Goal: Find specific page/section: Find specific page/section

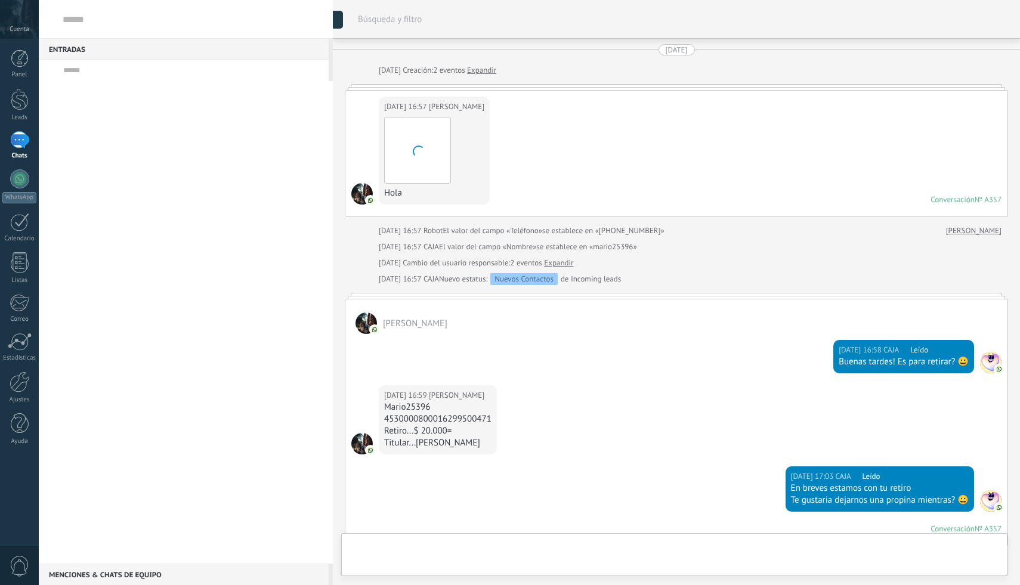
scroll to position [1130, 0]
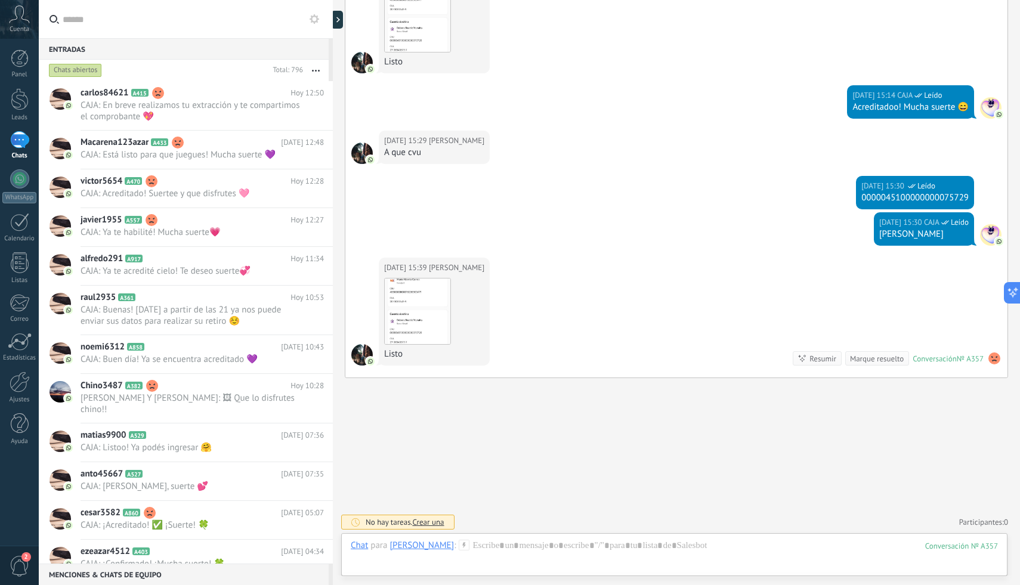
click at [201, 27] on input "text" at bounding box center [193, 19] width 261 height 38
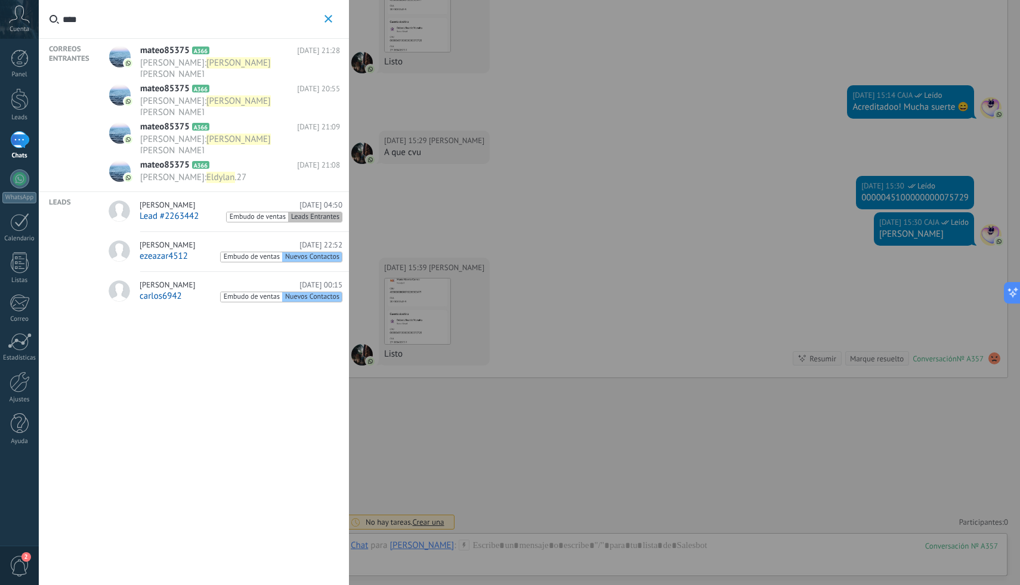
type input "****"
click at [323, 20] on button "****" at bounding box center [329, 19] width 14 height 15
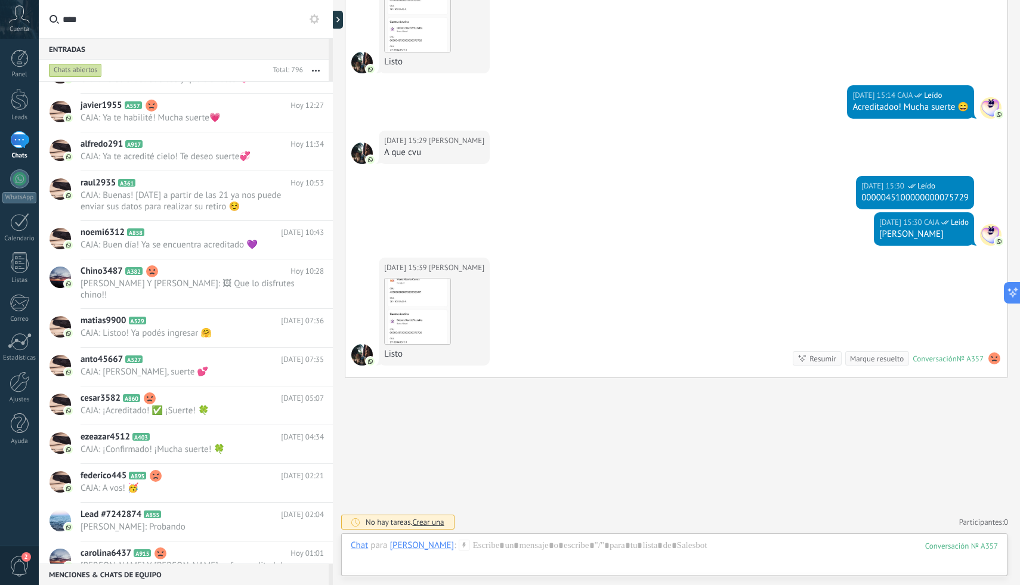
scroll to position [184, 0]
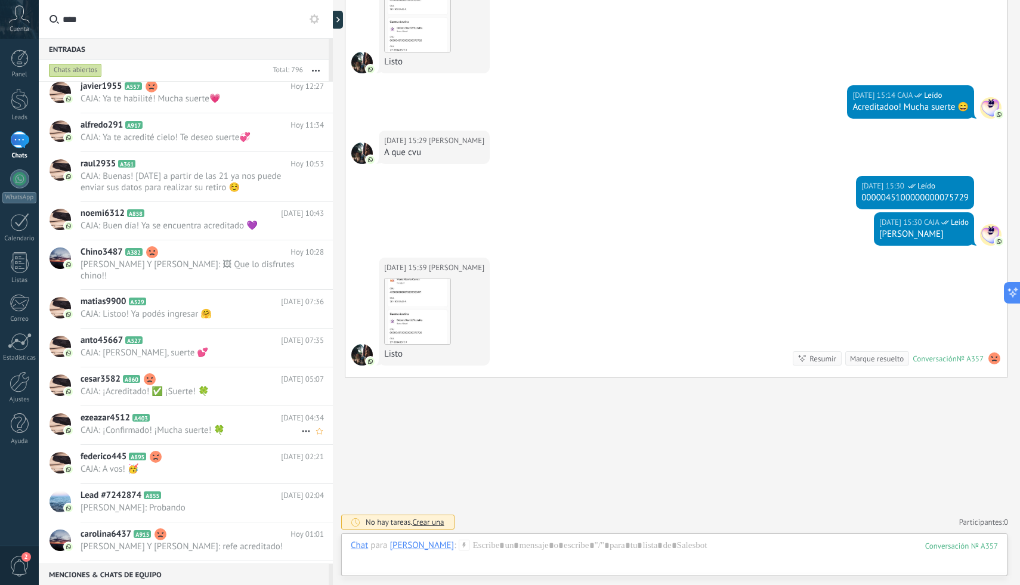
click at [129, 412] on h2 "ezeazar4512 A403" at bounding box center [181, 418] width 200 height 12
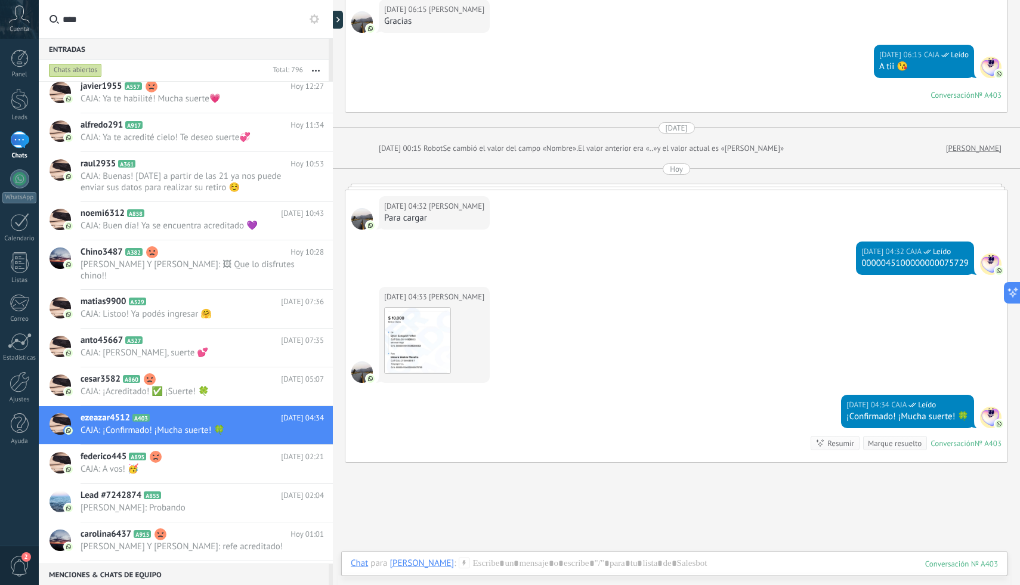
scroll to position [808, 0]
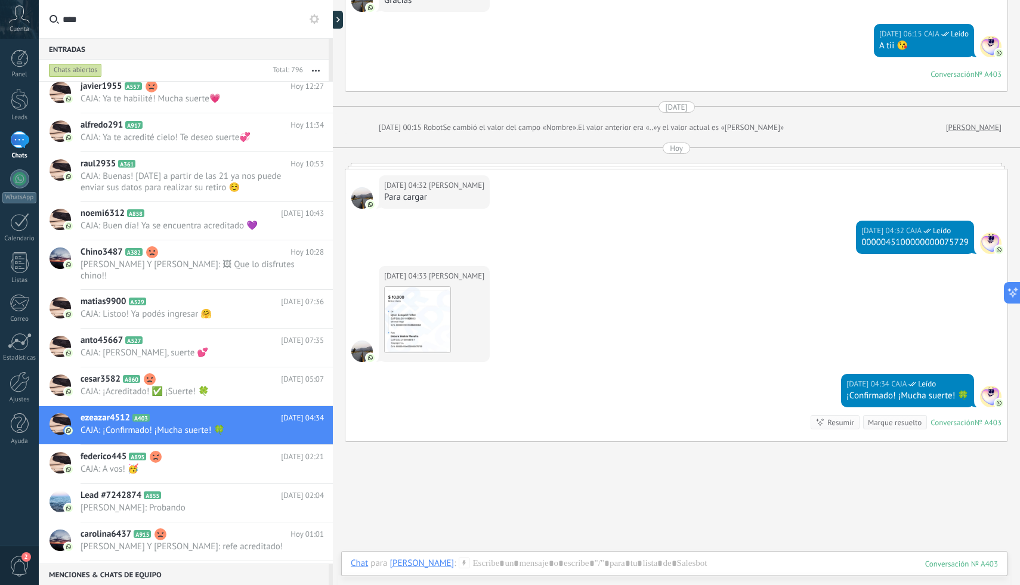
click at [984, 131] on link "[PERSON_NAME]" at bounding box center [973, 128] width 55 height 12
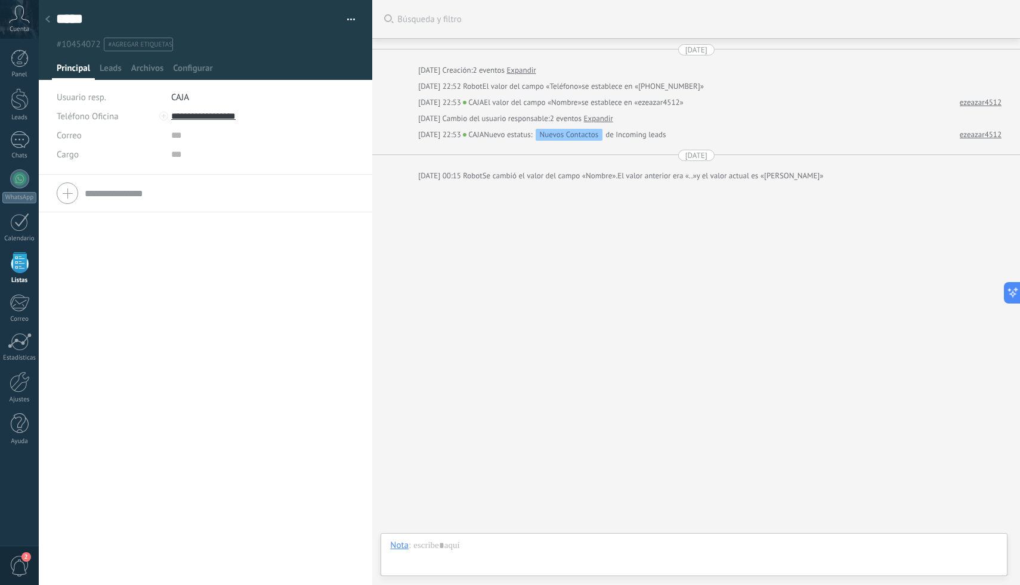
click at [64, 69] on span "Principal" at bounding box center [73, 71] width 33 height 17
click at [45, 16] on div at bounding box center [47, 19] width 17 height 23
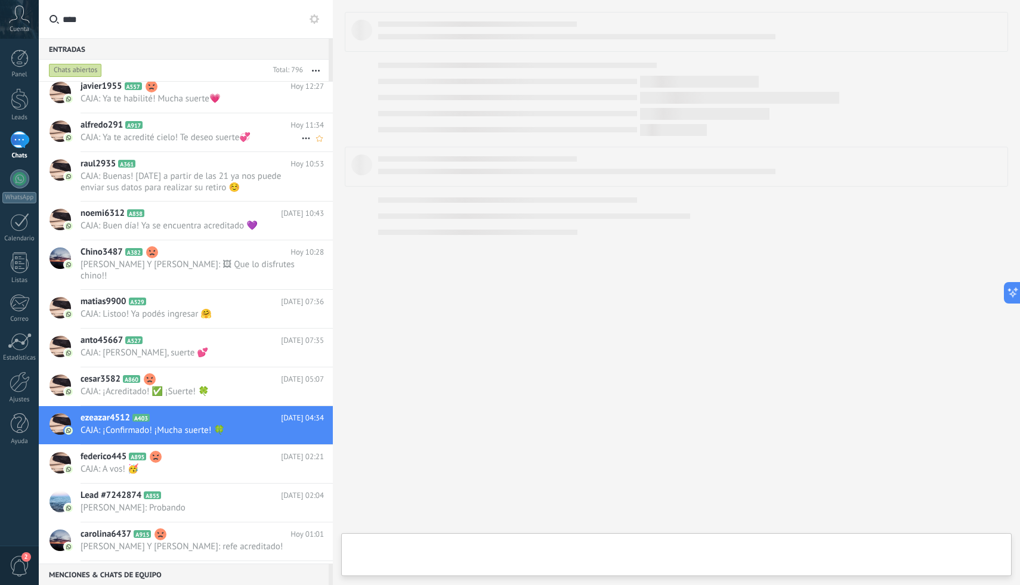
drag, startPoint x: 174, startPoint y: 57, endPoint x: 181, endPoint y: 137, distance: 80.3
click at [184, 101] on div "Entradas 0 Chats abiertos Total: 796 Silenciar Acciones múltiples Ordenar" at bounding box center [186, 301] width 294 height 526
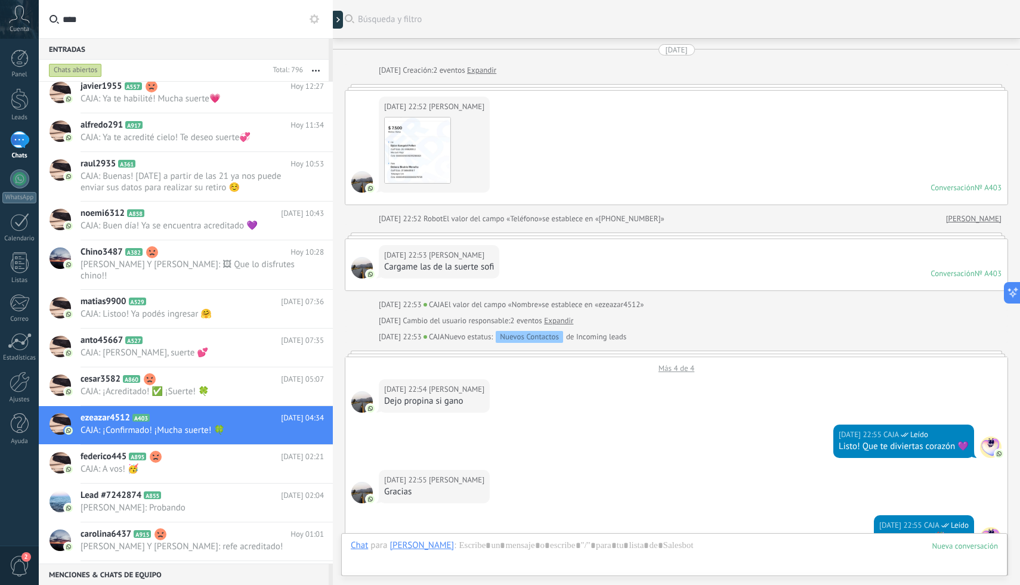
scroll to position [872, 0]
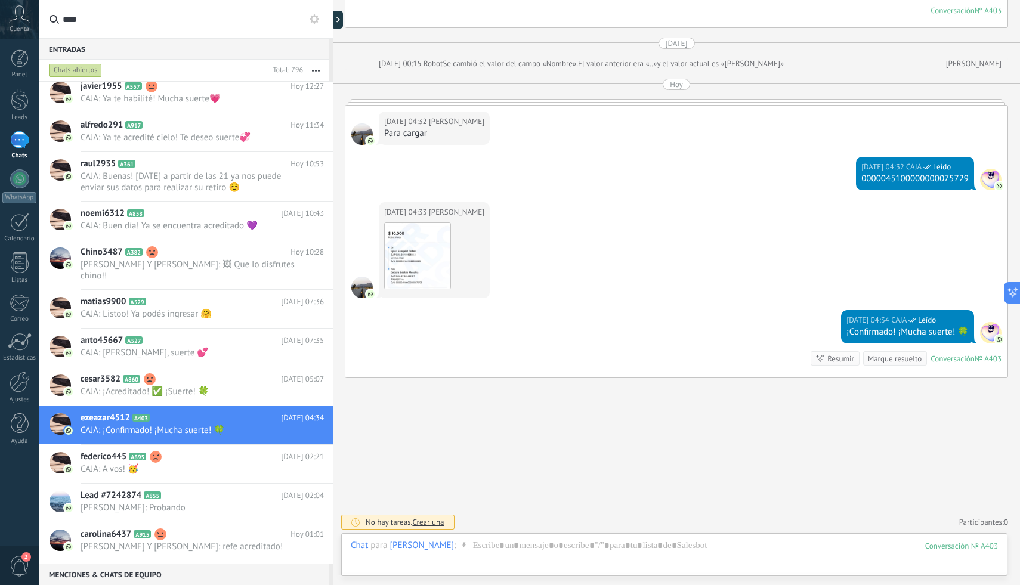
click at [578, 99] on div at bounding box center [677, 102] width 664 height 6
click at [578, 100] on div at bounding box center [677, 102] width 664 height 6
click at [664, 99] on div at bounding box center [677, 102] width 664 height 6
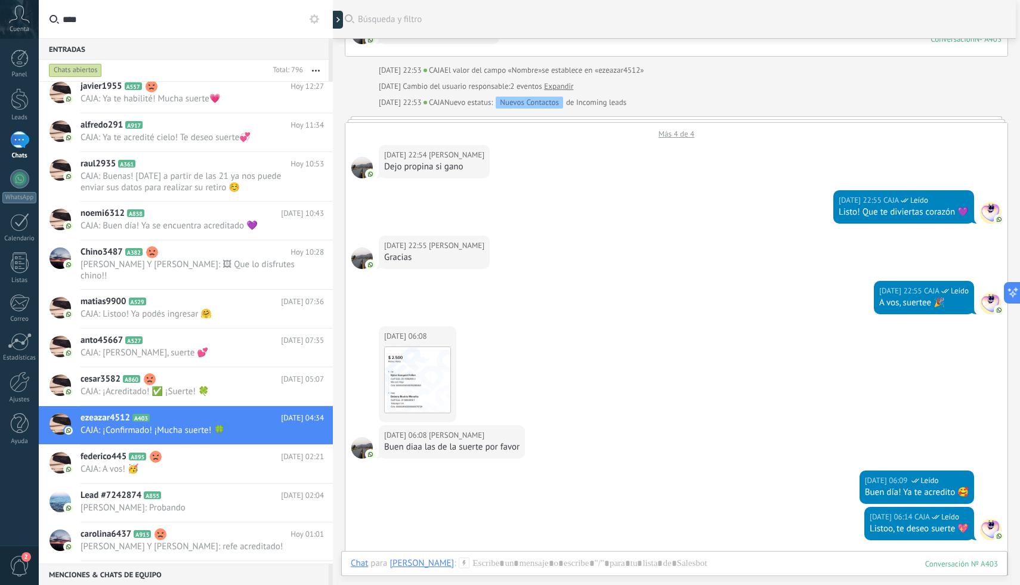
scroll to position [0, 0]
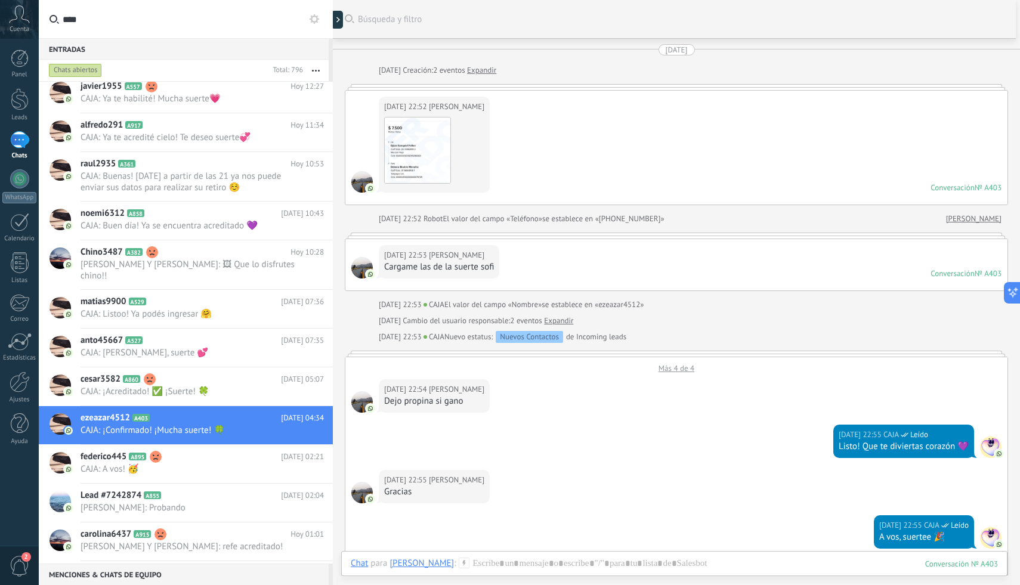
click at [494, 71] on link "Expandir" at bounding box center [481, 70] width 29 height 12
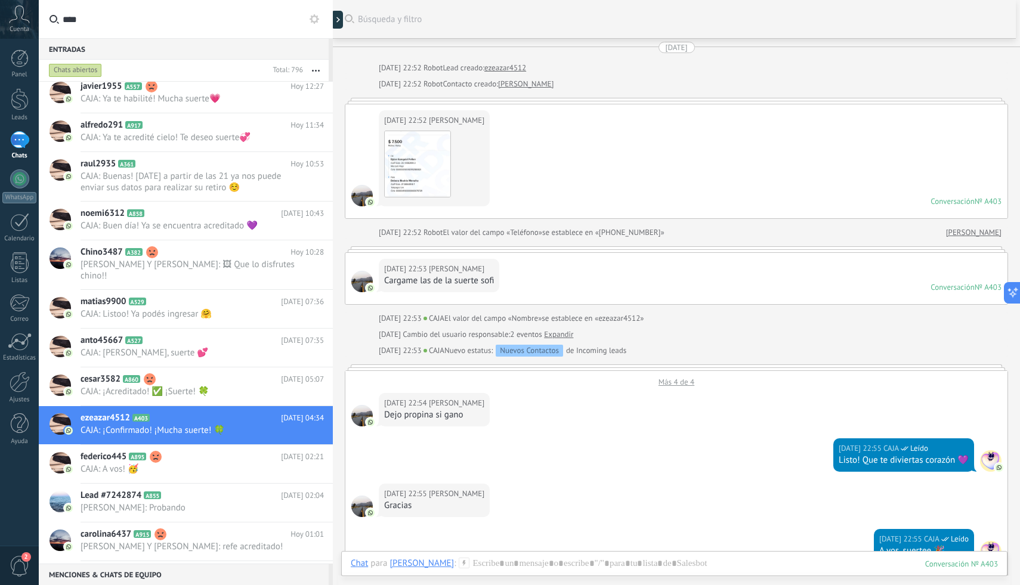
scroll to position [4, 0]
click at [668, 380] on div "Más 4 de 4" at bounding box center [676, 378] width 662 height 16
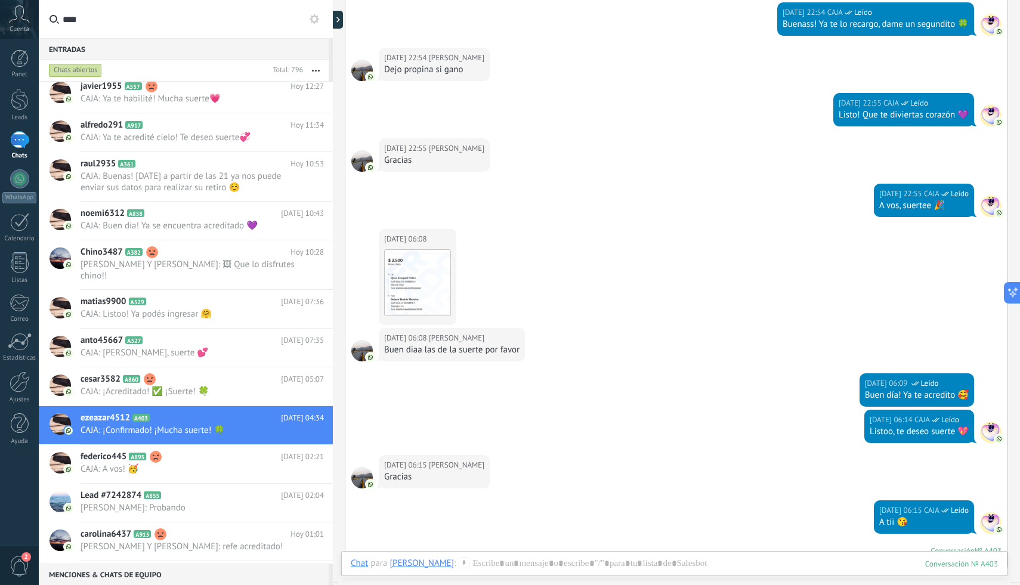
scroll to position [493, 0]
